Goal: Check status: Check status

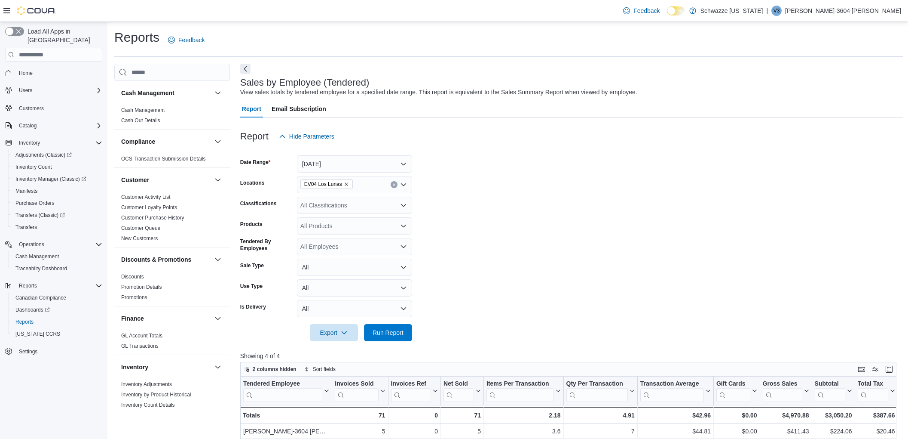
scroll to position [95, 0]
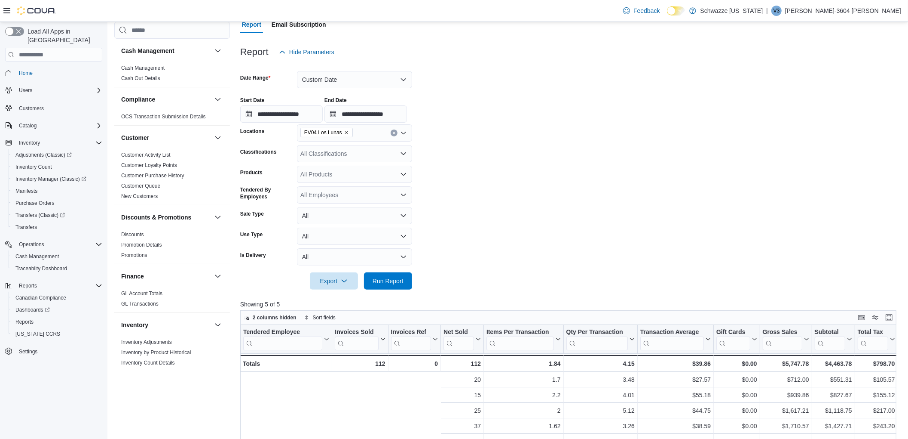
scroll to position [0, 246]
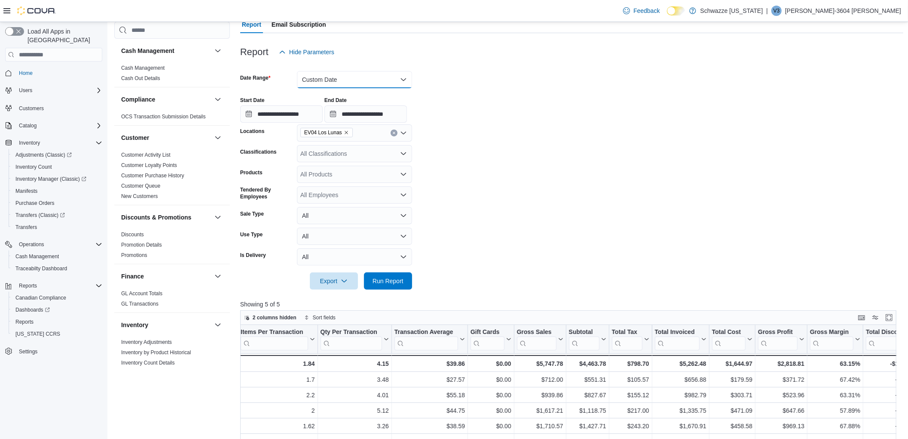
click at [333, 78] on button "Custom Date" at bounding box center [354, 79] width 115 height 17
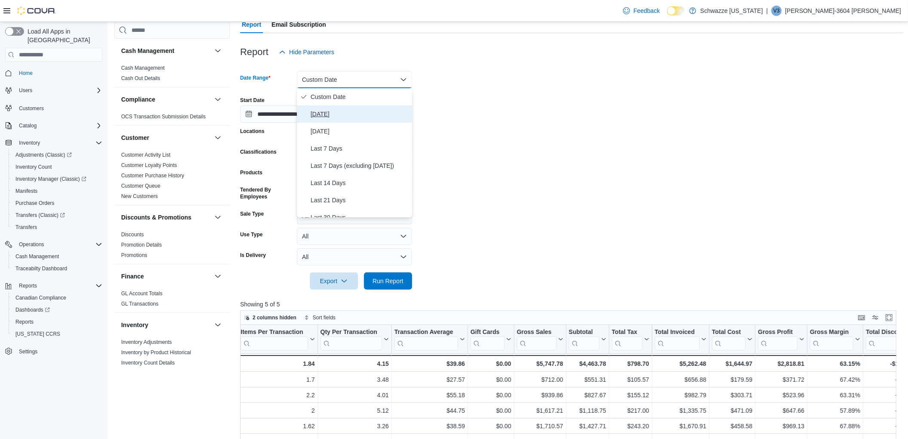
click at [325, 114] on span "[DATE]" at bounding box center [360, 114] width 98 height 10
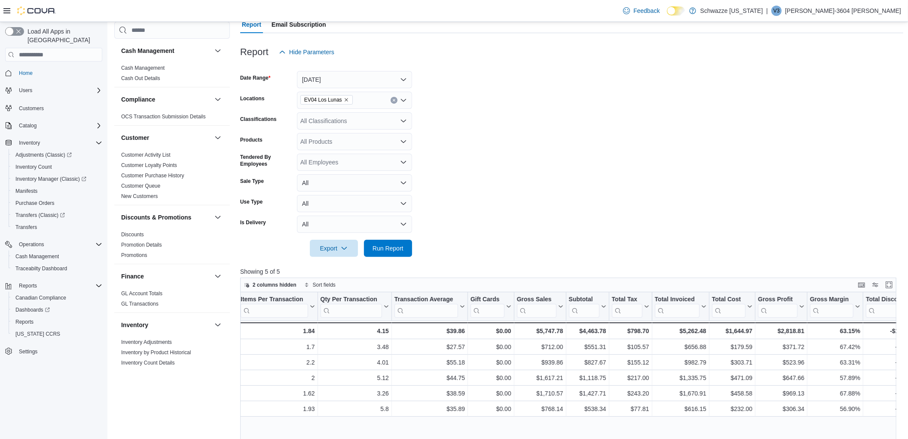
click at [509, 78] on form "Date Range [DATE] Locations EV04 Los Lunas Classifications All Classifications …" at bounding box center [571, 159] width 663 height 196
click at [381, 249] on span "Run Report" at bounding box center [388, 247] width 31 height 9
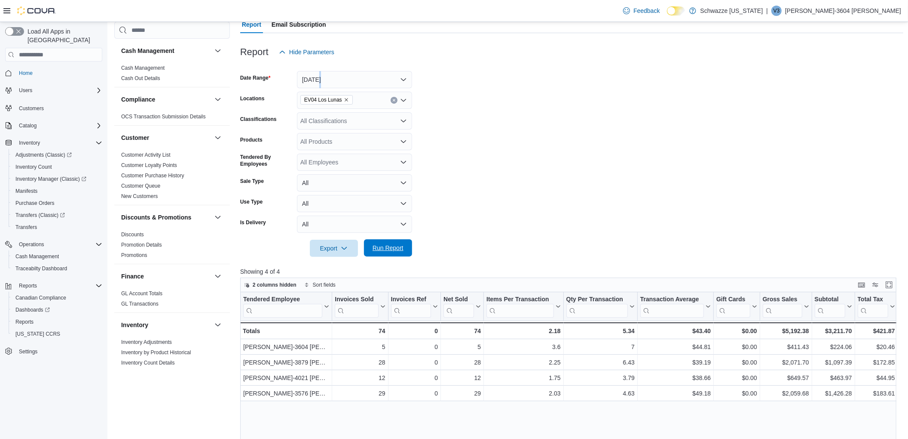
click at [397, 252] on span "Run Report" at bounding box center [388, 247] width 31 height 9
